Goal: Register for event/course

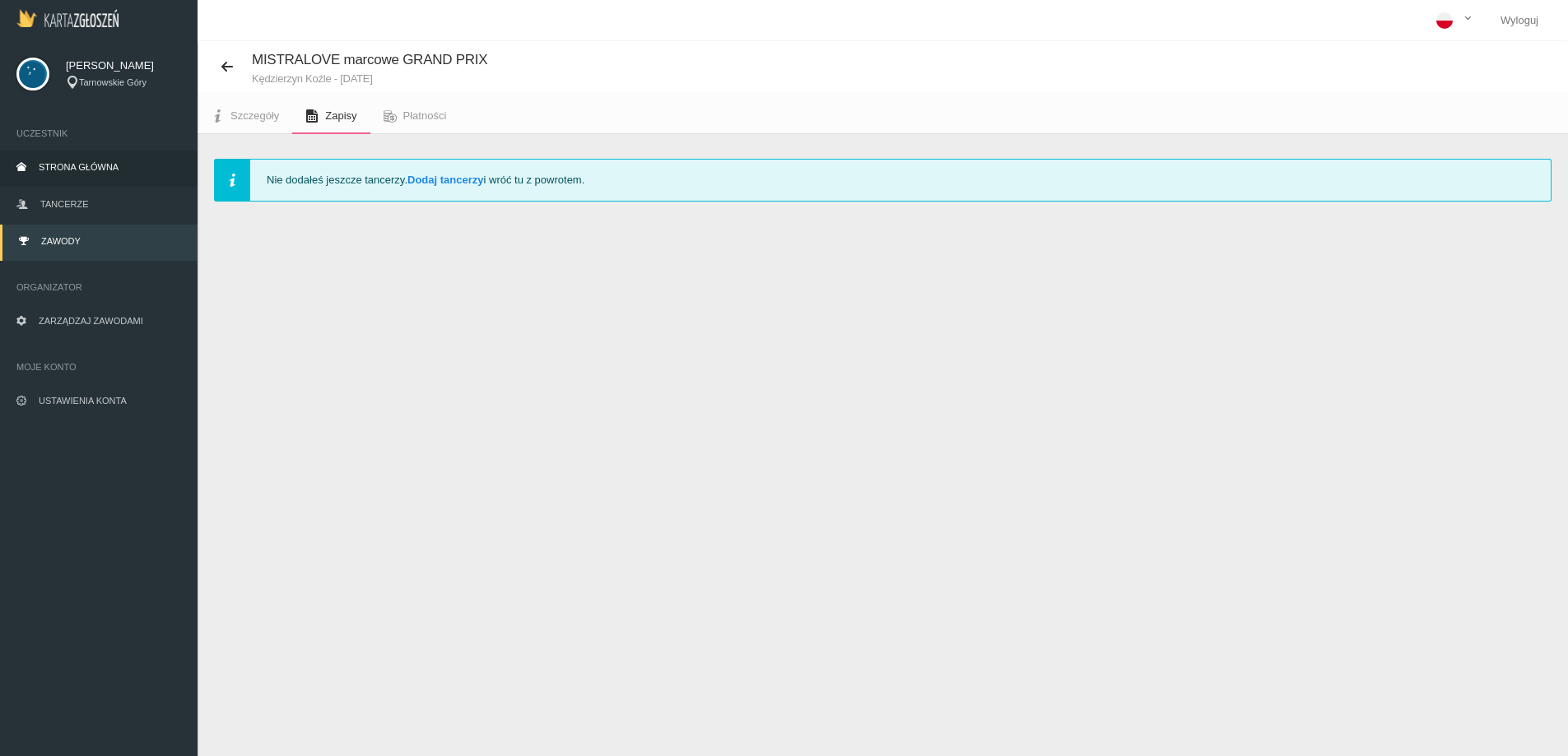
click at [77, 156] on link "Strona główna" at bounding box center [99, 169] width 197 height 36
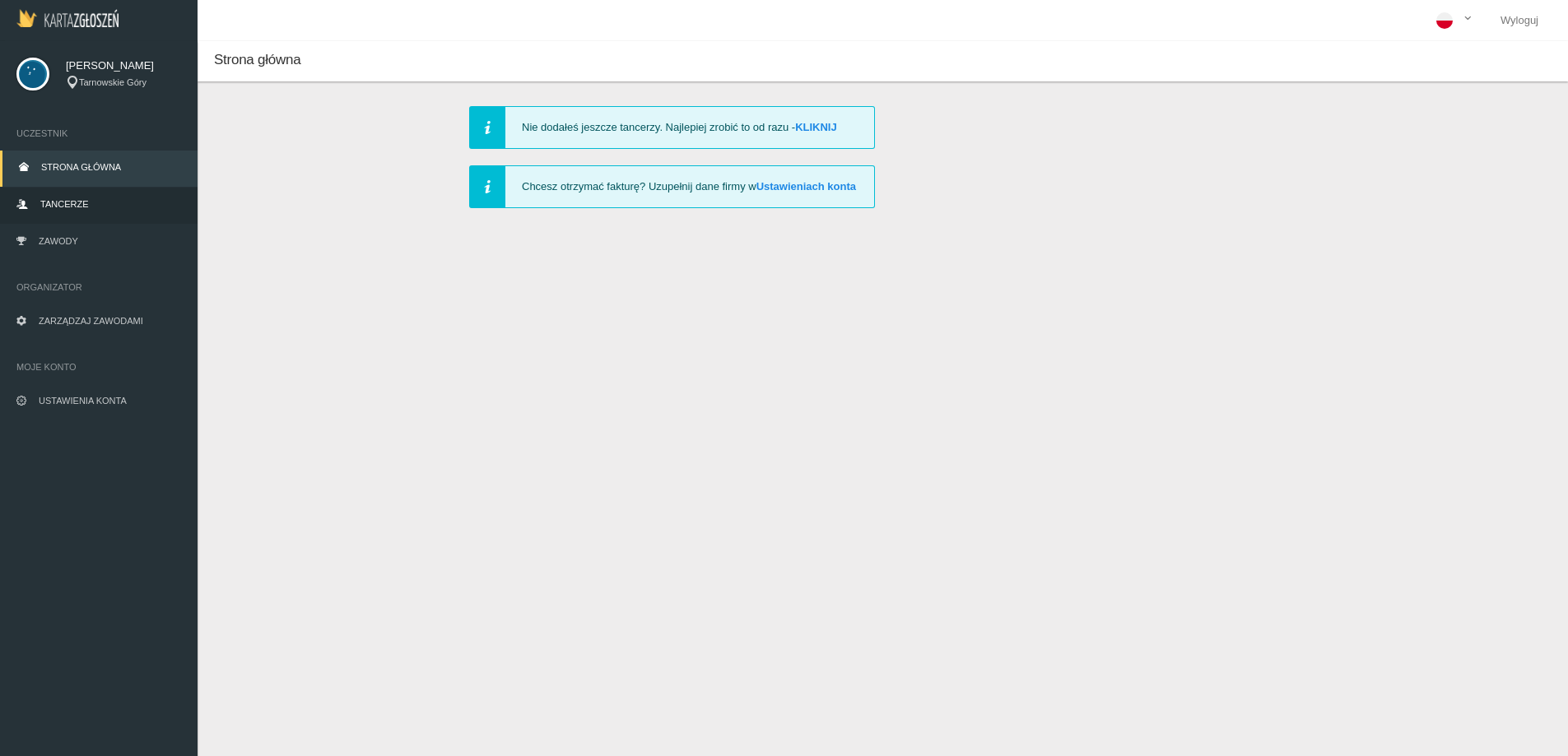
click at [67, 213] on link "Tancerze" at bounding box center [99, 206] width 197 height 36
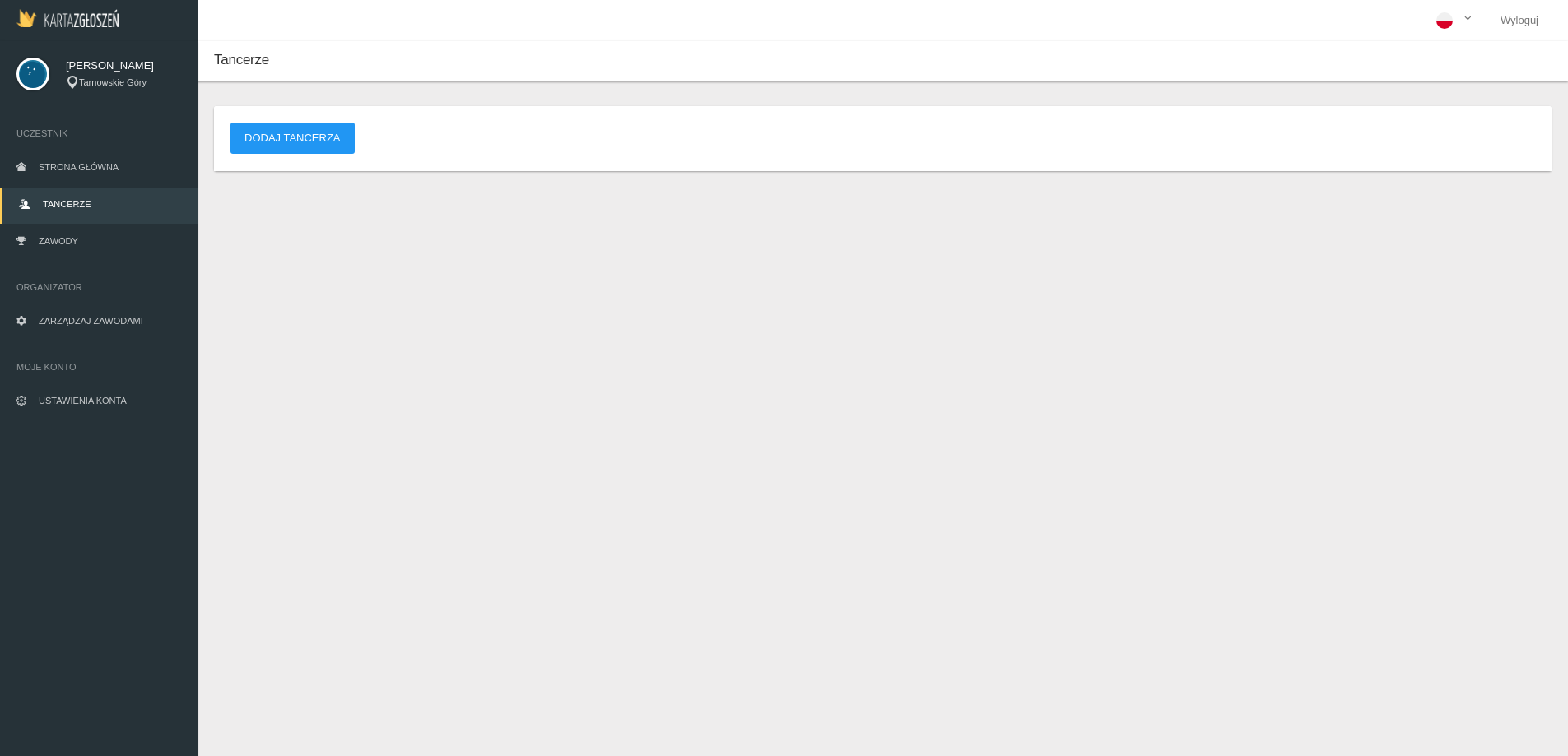
click at [71, 195] on link "Tancerze" at bounding box center [99, 206] width 197 height 36
click at [82, 160] on link "Strona główna" at bounding box center [99, 169] width 197 height 36
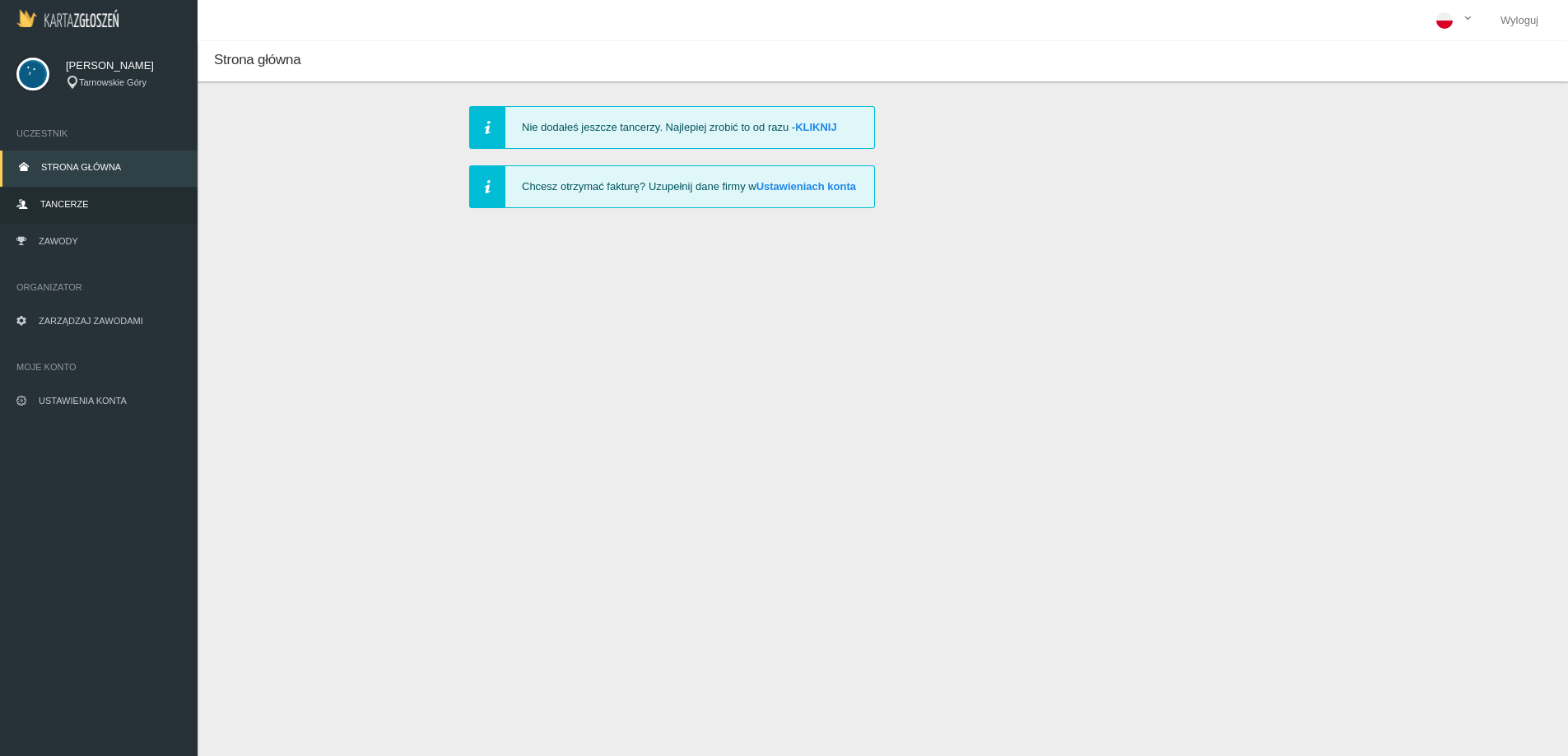
click at [80, 214] on link "Tancerze" at bounding box center [99, 206] width 197 height 36
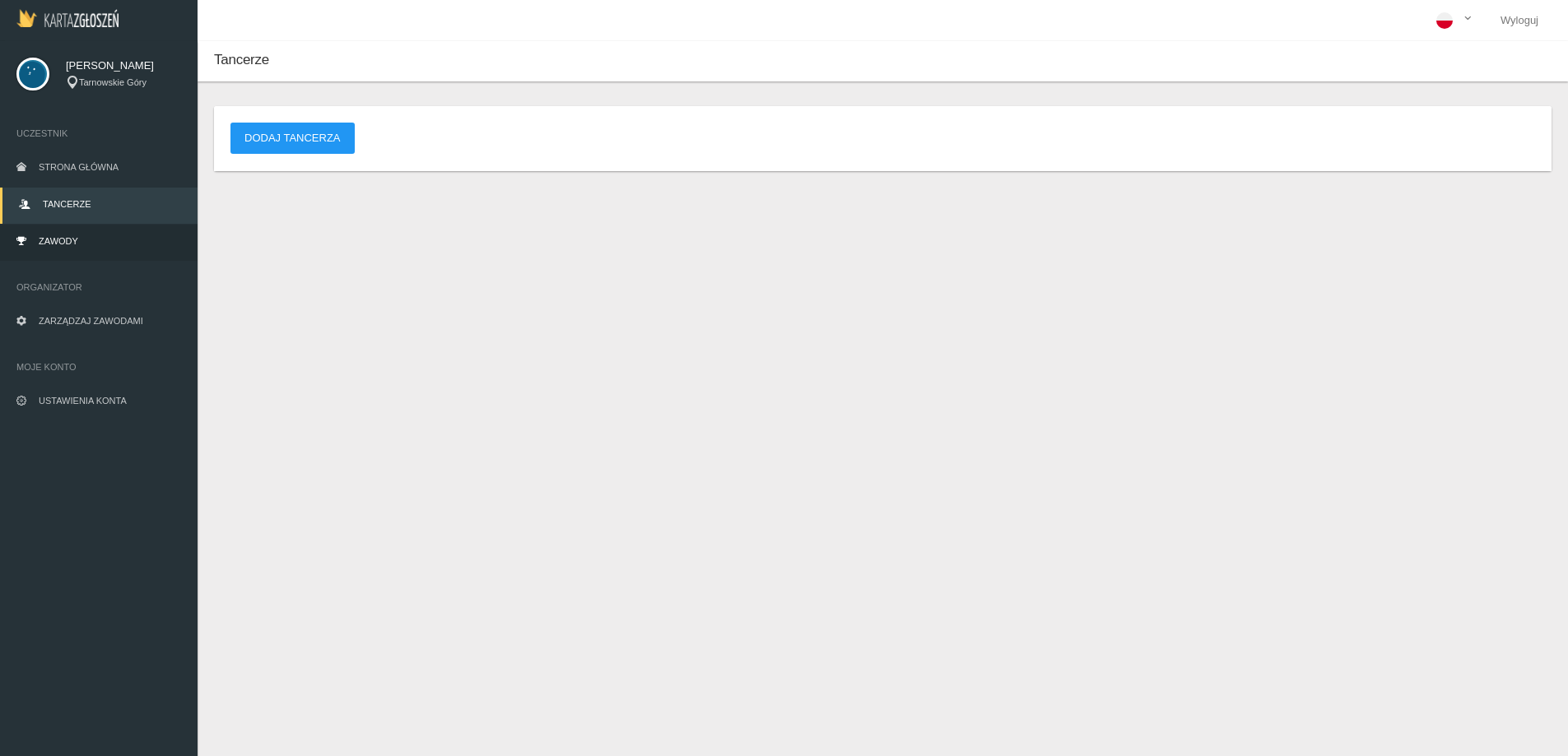
click at [82, 242] on link "Zawody" at bounding box center [99, 243] width 197 height 36
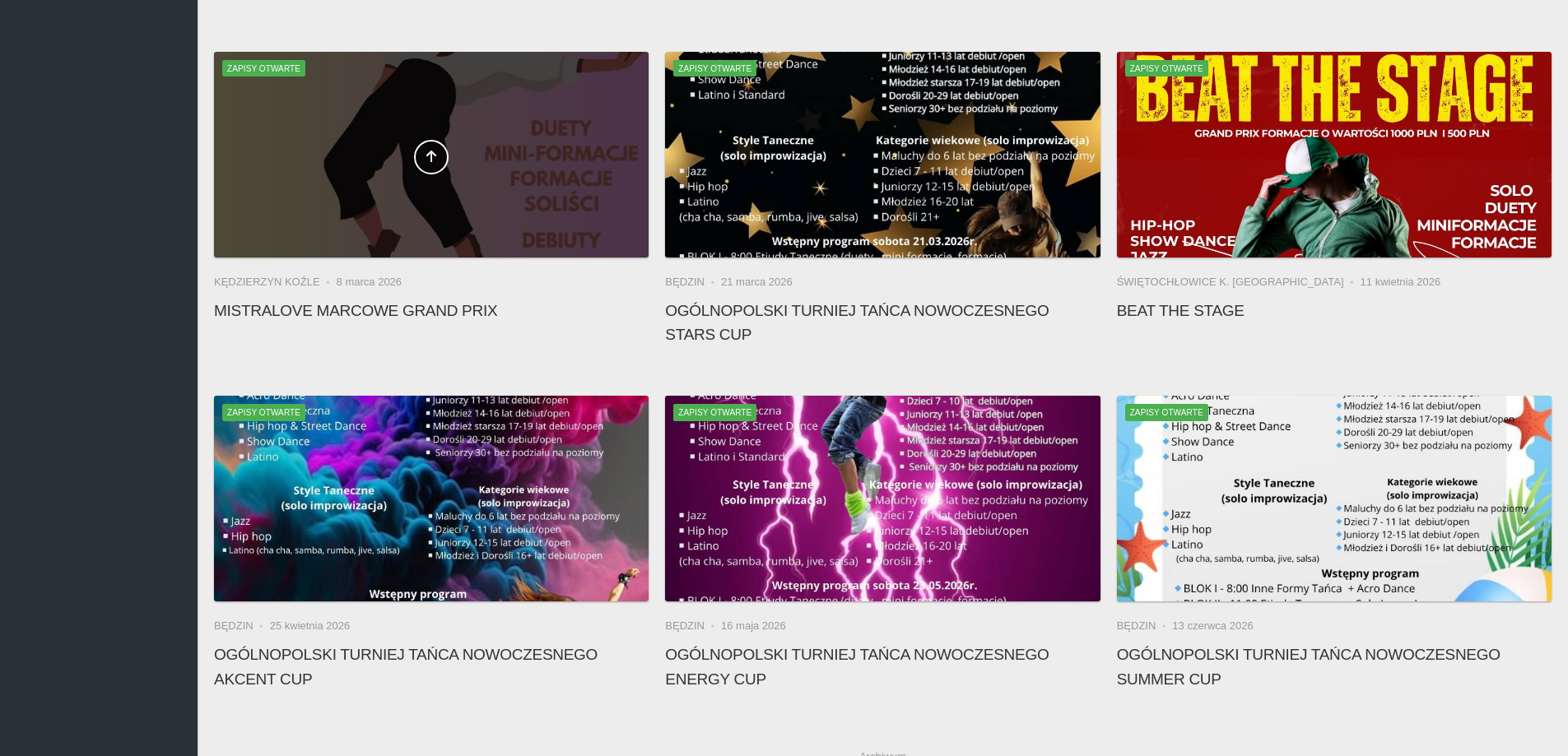
click at [327, 167] on span at bounding box center [431, 157] width 435 height 34
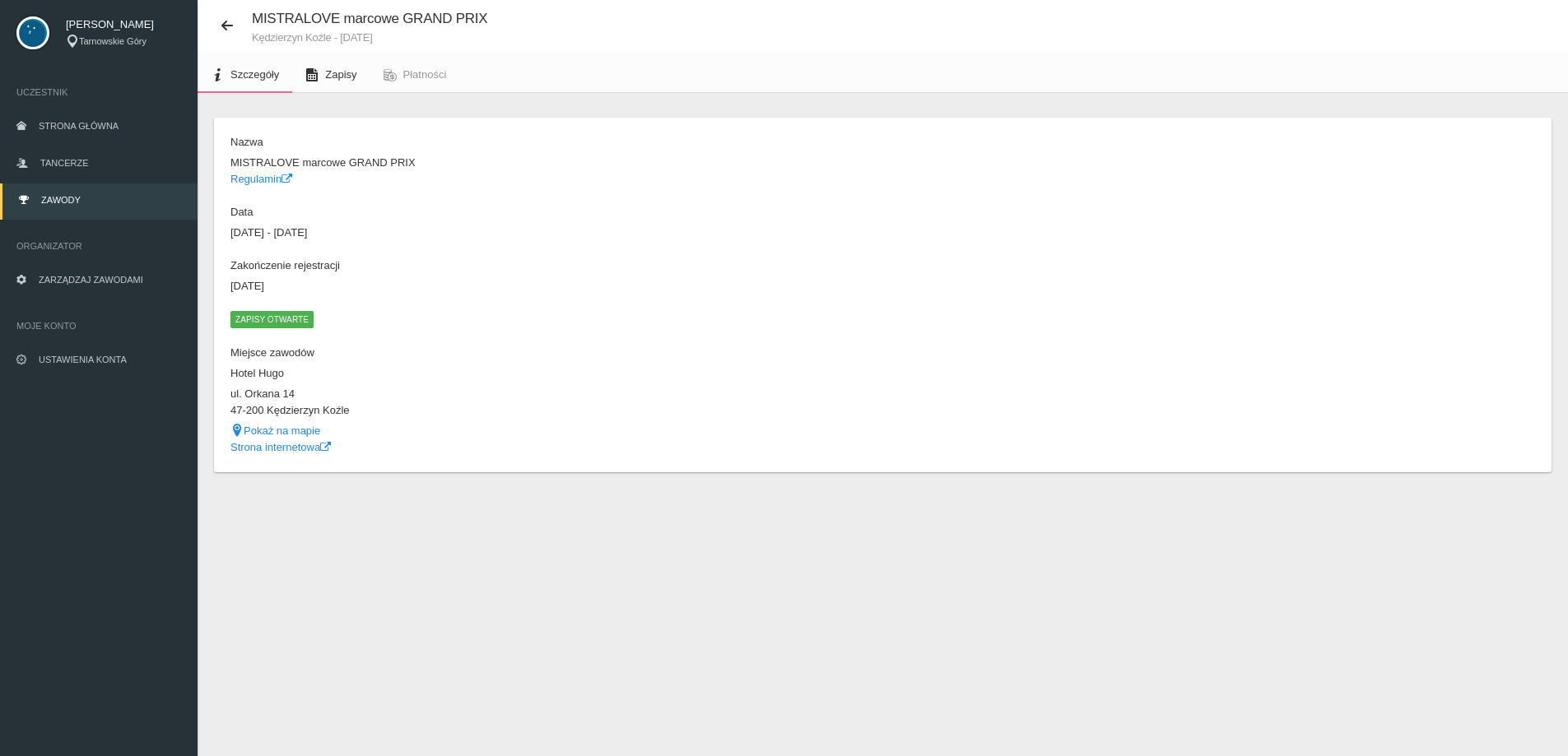
click at [357, 65] on link "Zapisy" at bounding box center [330, 75] width 78 height 36
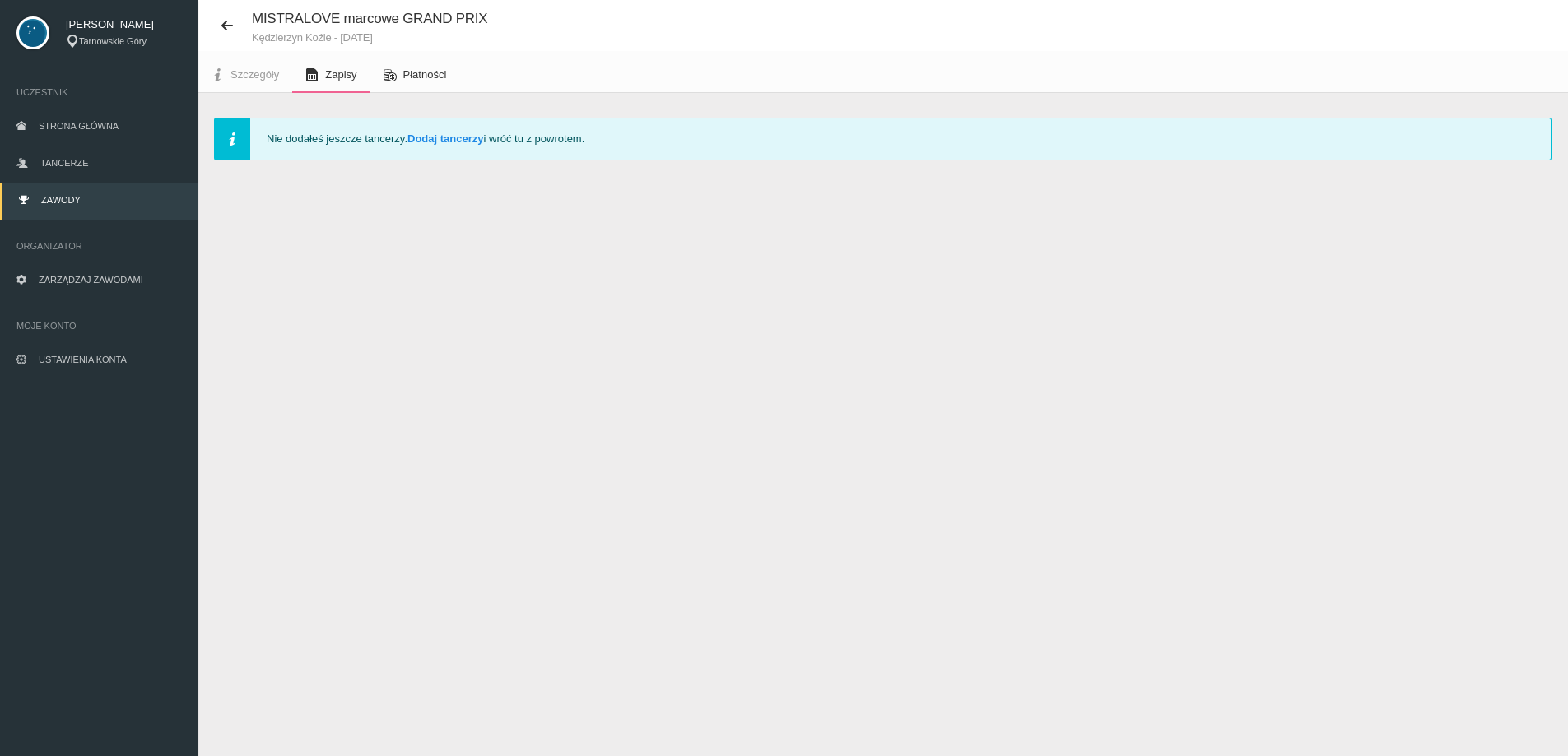
click at [437, 75] on span "Płatności" at bounding box center [425, 74] width 44 height 12
click at [51, 269] on link "Zarządzaj zawodami" at bounding box center [99, 282] width 197 height 36
